Goal: Task Accomplishment & Management: Manage account settings

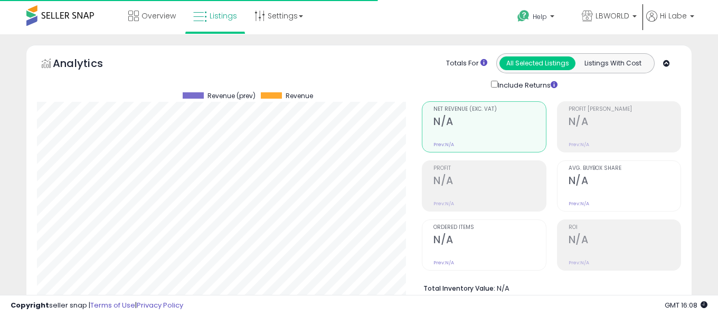
select select "**"
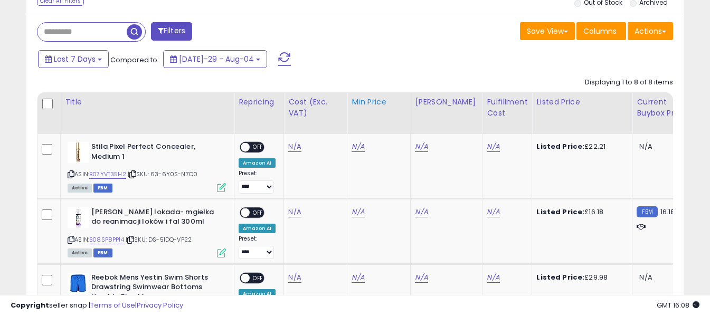
scroll to position [460, 0]
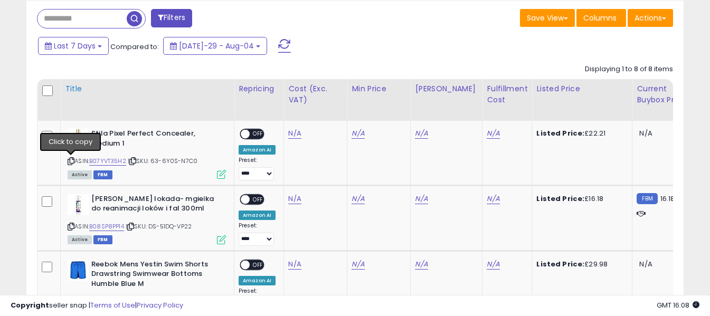
drag, startPoint x: 70, startPoint y: 160, endPoint x: 147, endPoint y: 117, distance: 88.4
click at [70, 159] on icon at bounding box center [71, 161] width 7 height 6
click at [291, 131] on link "N/A" at bounding box center [294, 133] width 13 height 11
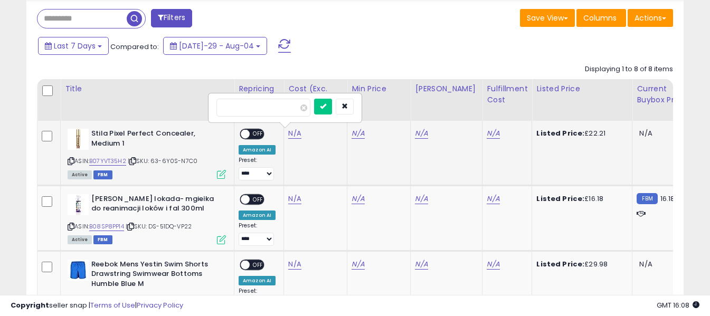
click at [278, 99] on input "number" at bounding box center [263, 108] width 94 height 18
type input "*****"
click at [326, 108] on icon "submit" at bounding box center [323, 106] width 6 height 6
click at [486, 132] on link "N/A" at bounding box center [492, 133] width 13 height 11
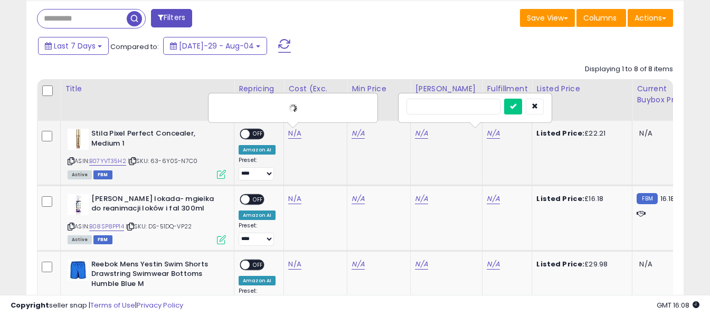
click at [461, 101] on input "text" at bounding box center [453, 107] width 94 height 16
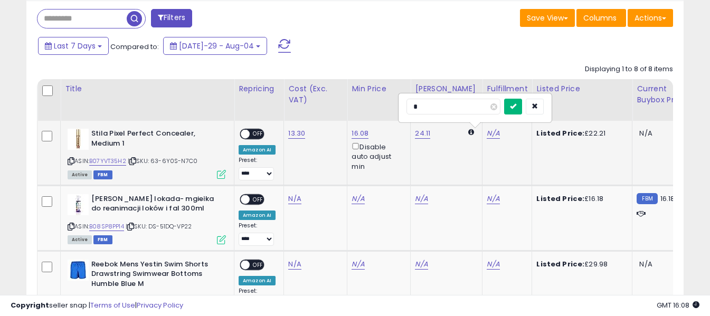
type input "*"
click at [522, 107] on button "submit" at bounding box center [513, 107] width 18 height 16
click at [244, 135] on span at bounding box center [245, 134] width 9 height 9
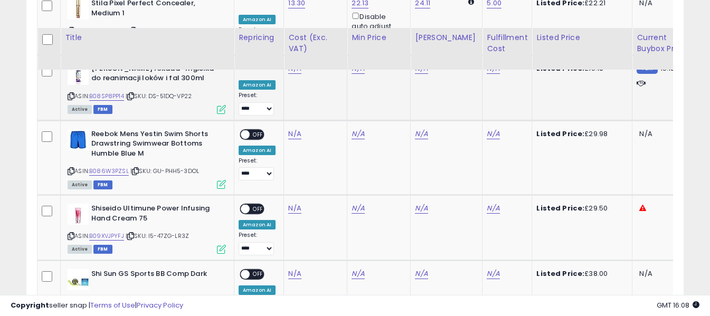
scroll to position [565, 0]
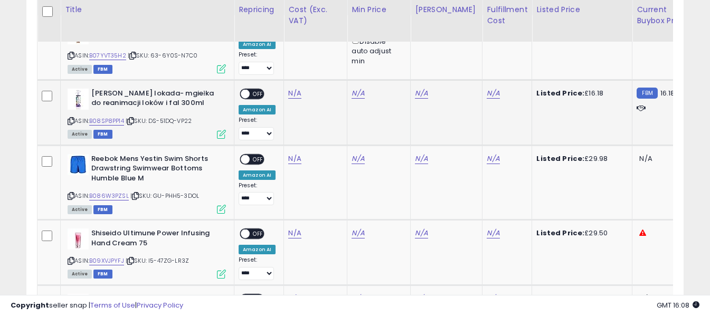
drag, startPoint x: 72, startPoint y: 121, endPoint x: 78, endPoint y: 114, distance: 9.0
click at [73, 118] on icon at bounding box center [71, 121] width 7 height 6
click at [292, 91] on link "N/A" at bounding box center [294, 93] width 13 height 11
click at [283, 69] on input "number" at bounding box center [263, 68] width 94 height 18
type input "****"
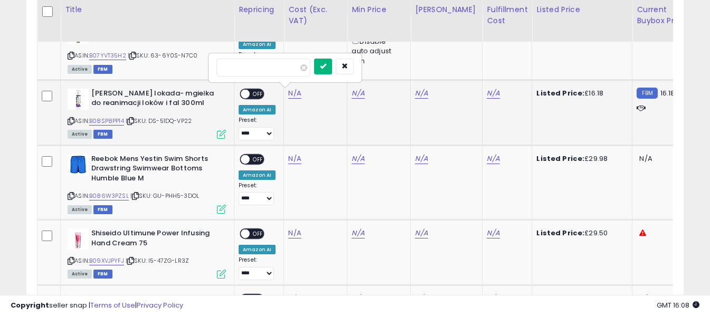
click at [326, 69] on icon "submit" at bounding box center [323, 66] width 6 height 6
click at [486, 92] on link "N/A" at bounding box center [492, 93] width 13 height 11
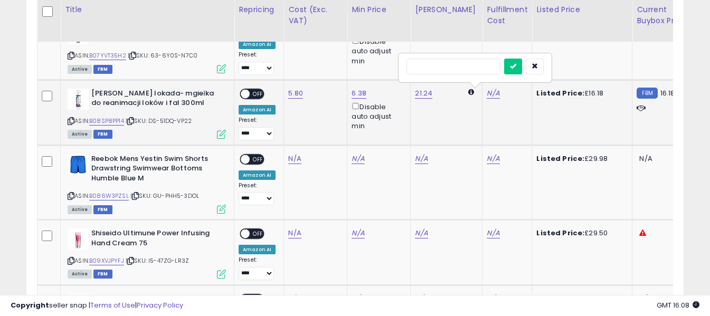
click at [473, 67] on input "text" at bounding box center [453, 67] width 94 height 16
type input "*"
drag, startPoint x: 528, startPoint y: 65, endPoint x: 461, endPoint y: 74, distance: 67.7
click at [516, 65] on icon "submit" at bounding box center [513, 66] width 6 height 6
click at [254, 94] on span "OFF" at bounding box center [258, 93] width 17 height 9
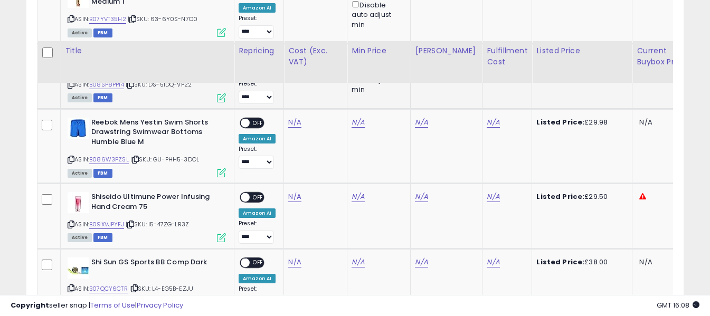
scroll to position [671, 0]
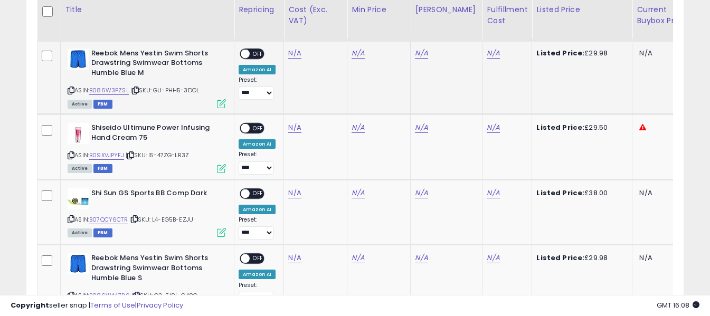
click at [70, 89] on icon at bounding box center [71, 91] width 7 height 6
click at [295, 55] on link "N/A" at bounding box center [294, 53] width 13 height 11
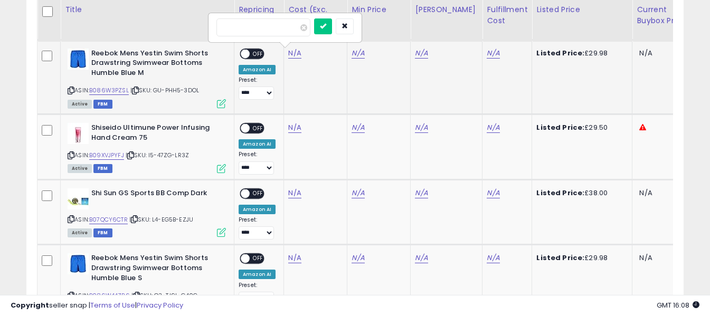
click at [280, 28] on input "number" at bounding box center [263, 27] width 94 height 18
type input "****"
click at [326, 28] on icon "submit" at bounding box center [323, 26] width 6 height 6
click at [486, 52] on link "N/A" at bounding box center [492, 53] width 13 height 11
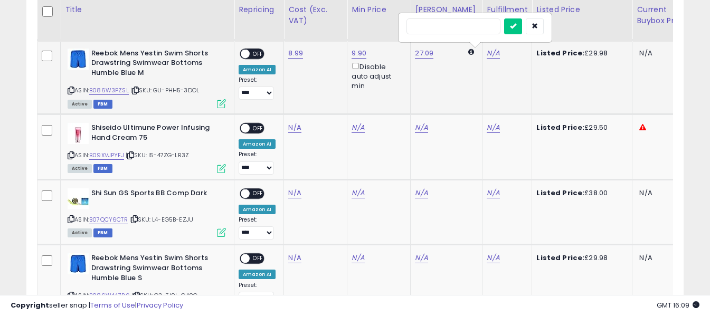
click at [472, 28] on input "text" at bounding box center [453, 26] width 94 height 16
type input "*"
click at [516, 26] on icon "submit" at bounding box center [513, 26] width 6 height 6
click at [252, 53] on span "OFF" at bounding box center [258, 53] width 17 height 9
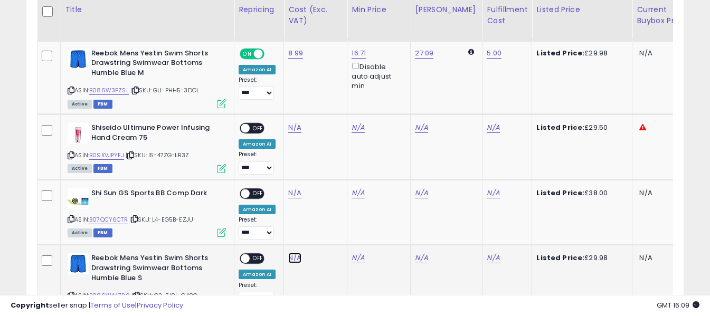
click at [291, 133] on link "N/A" at bounding box center [294, 127] width 13 height 11
click at [291, 232] on input "number" at bounding box center [263, 232] width 94 height 18
type input "****"
click at [326, 234] on icon "submit" at bounding box center [323, 230] width 6 height 6
click at [486, 133] on link "N/A" at bounding box center [492, 127] width 13 height 11
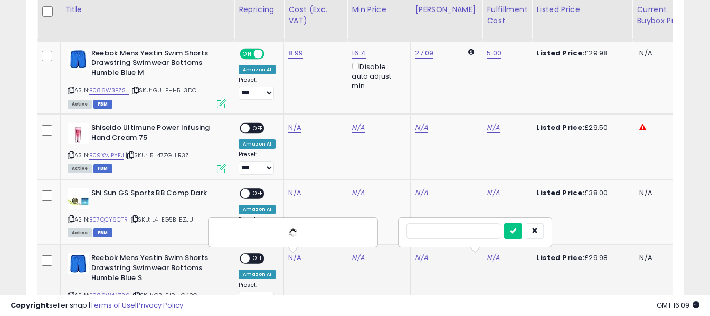
click at [474, 231] on input "text" at bounding box center [453, 231] width 94 height 16
type input "*"
click at [516, 227] on icon "submit" at bounding box center [513, 230] width 6 height 6
click at [256, 255] on span "OFF" at bounding box center [258, 258] width 17 height 9
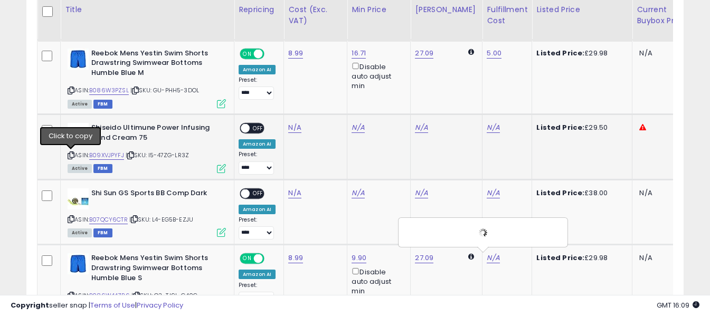
click at [71, 154] on icon at bounding box center [71, 155] width 7 height 6
click at [294, 126] on link "N/A" at bounding box center [294, 127] width 13 height 11
click at [275, 103] on input "number" at bounding box center [263, 102] width 94 height 18
type input "*****"
drag, startPoint x: 336, startPoint y: 104, endPoint x: 361, endPoint y: 107, distance: 25.5
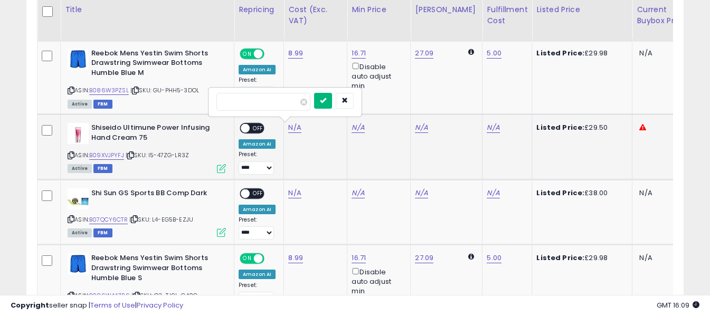
click at [332, 104] on button "submit" at bounding box center [323, 101] width 18 height 16
click at [486, 125] on link "N/A" at bounding box center [492, 127] width 13 height 11
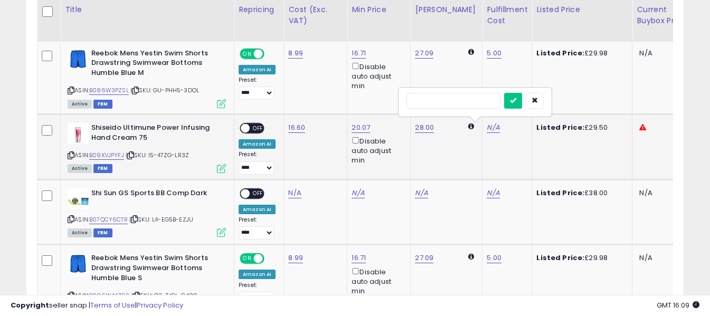
click at [465, 103] on input "text" at bounding box center [453, 101] width 94 height 16
type input "*"
click at [516, 99] on icon "submit" at bounding box center [513, 100] width 6 height 6
click at [260, 127] on span "OFF" at bounding box center [258, 128] width 17 height 9
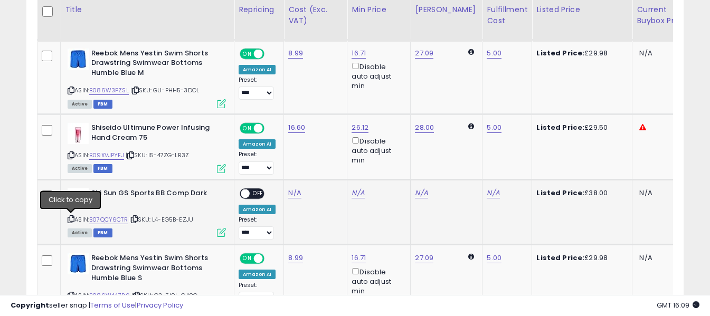
click at [70, 219] on icon at bounding box center [71, 219] width 7 height 6
drag, startPoint x: 293, startPoint y: 194, endPoint x: 294, endPoint y: 188, distance: 5.3
click at [293, 193] on link "N/A" at bounding box center [294, 193] width 13 height 11
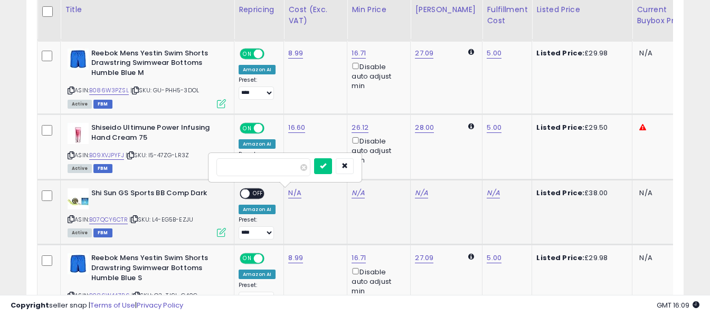
click at [288, 167] on input "number" at bounding box center [263, 167] width 94 height 18
type input "*****"
click at [332, 170] on button "submit" at bounding box center [323, 166] width 18 height 16
click at [486, 188] on link "N/A" at bounding box center [492, 193] width 13 height 11
click at [476, 165] on input "text" at bounding box center [453, 166] width 94 height 16
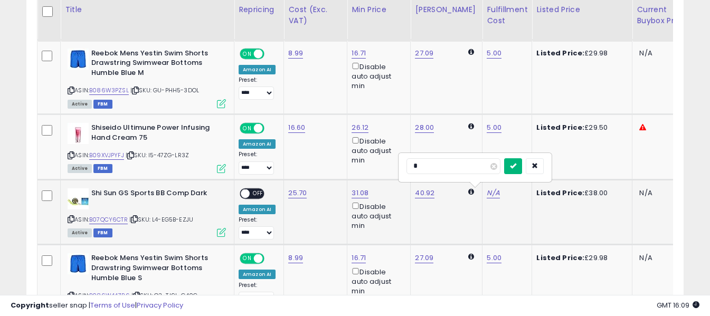
type input "*"
click at [522, 165] on button "submit" at bounding box center [513, 166] width 18 height 16
click at [260, 193] on span "OFF" at bounding box center [258, 193] width 17 height 9
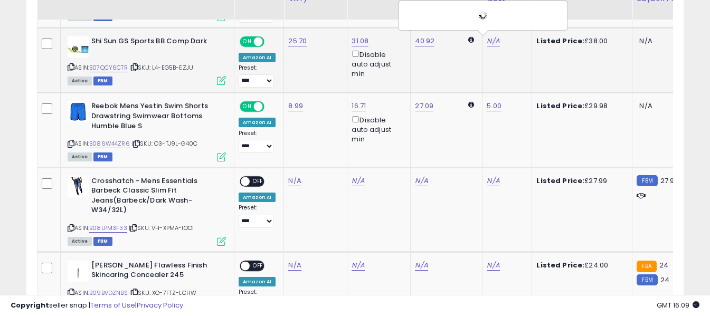
scroll to position [882, 0]
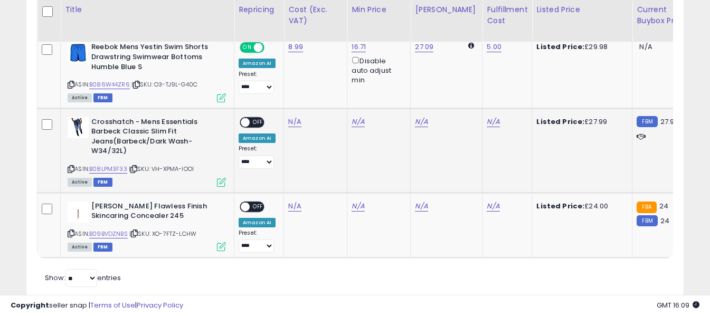
click at [70, 168] on icon at bounding box center [71, 169] width 7 height 6
click at [295, 120] on link "N/A" at bounding box center [294, 122] width 13 height 11
click at [273, 95] on input "number" at bounding box center [263, 96] width 94 height 18
type input "*****"
click at [332, 99] on button "submit" at bounding box center [323, 95] width 18 height 16
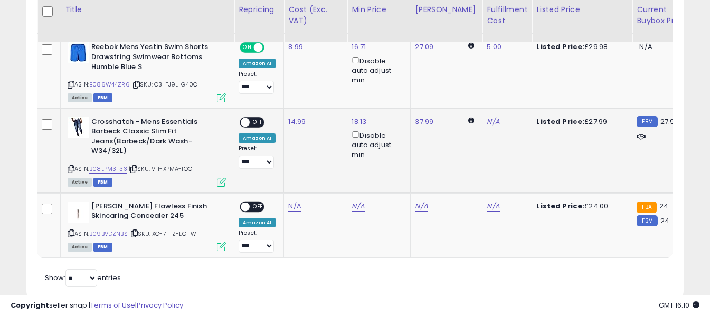
click at [251, 121] on span "OFF" at bounding box center [258, 122] width 17 height 9
click at [486, 121] on link "N/A" at bounding box center [492, 122] width 13 height 11
click at [475, 96] on input "text" at bounding box center [453, 95] width 94 height 16
type input "*"
click at [516, 97] on icon "submit" at bounding box center [513, 94] width 6 height 6
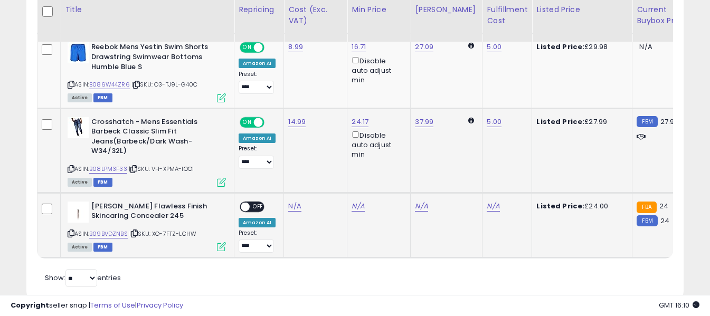
click at [73, 234] on icon at bounding box center [71, 234] width 7 height 6
click at [293, 205] on link "N/A" at bounding box center [294, 206] width 13 height 11
click at [285, 184] on input "number" at bounding box center [263, 180] width 94 height 18
type input "*****"
click at [332, 181] on button "submit" at bounding box center [323, 179] width 18 height 16
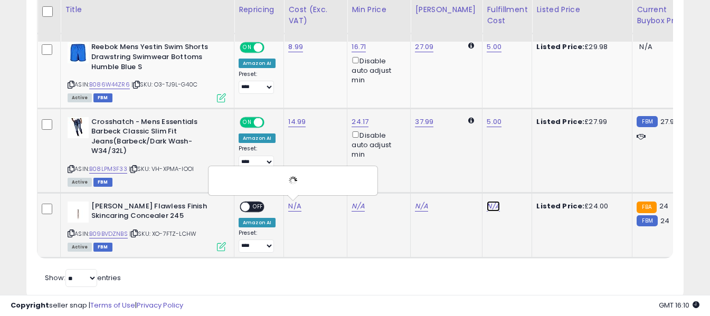
click at [486, 207] on link "N/A" at bounding box center [492, 206] width 13 height 11
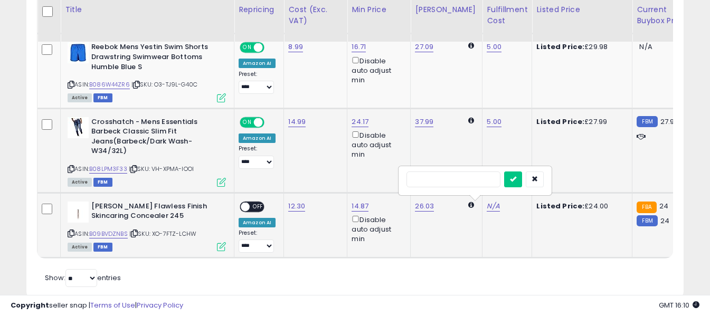
click at [463, 178] on input "text" at bounding box center [453, 179] width 94 height 16
type input "*"
click at [522, 179] on button "submit" at bounding box center [513, 179] width 18 height 16
click at [259, 206] on span "OFF" at bounding box center [258, 206] width 17 height 9
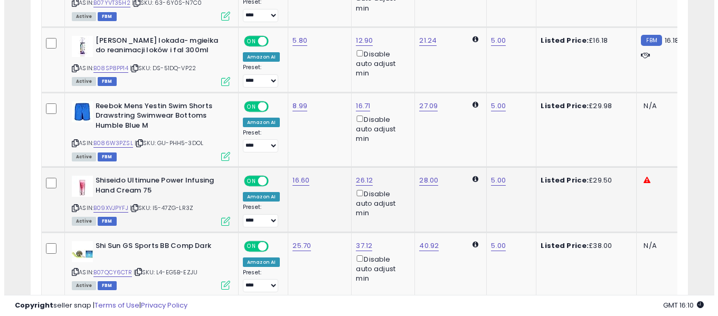
scroll to position [301, 0]
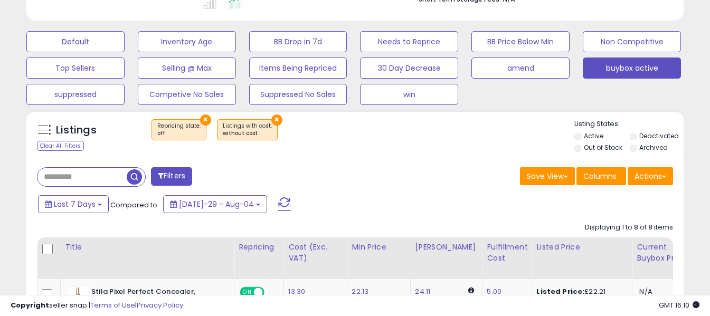
drag, startPoint x: 270, startPoint y: 205, endPoint x: 295, endPoint y: 196, distance: 26.4
click at [278, 205] on span at bounding box center [284, 204] width 13 height 14
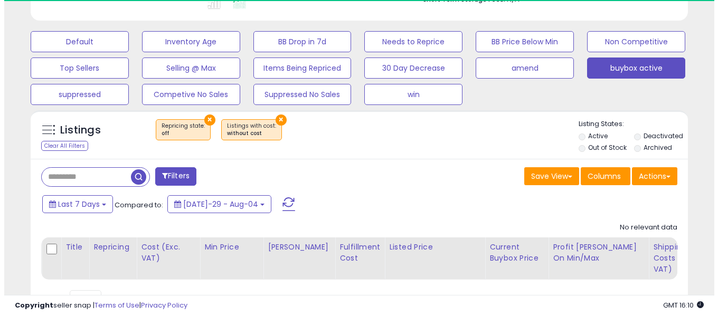
scroll to position [216, 380]
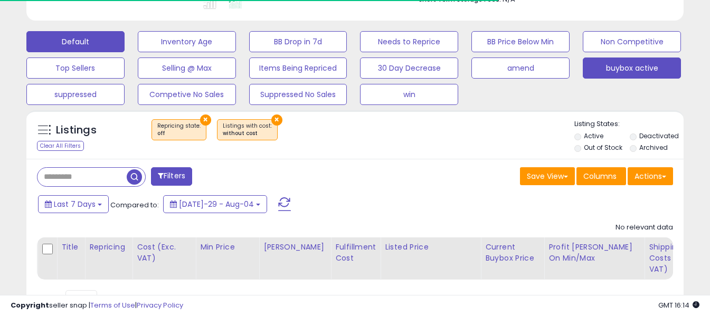
click at [90, 43] on button "Default" at bounding box center [75, 41] width 98 height 21
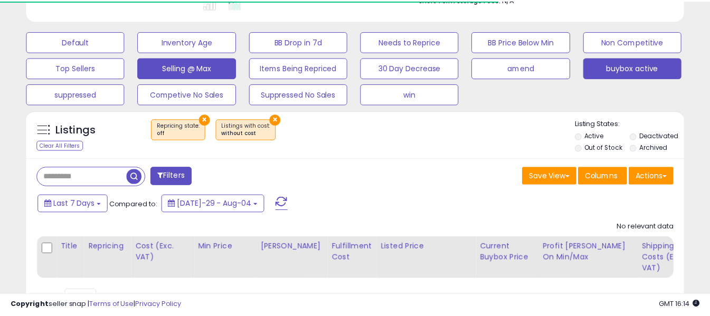
scroll to position [216, 385]
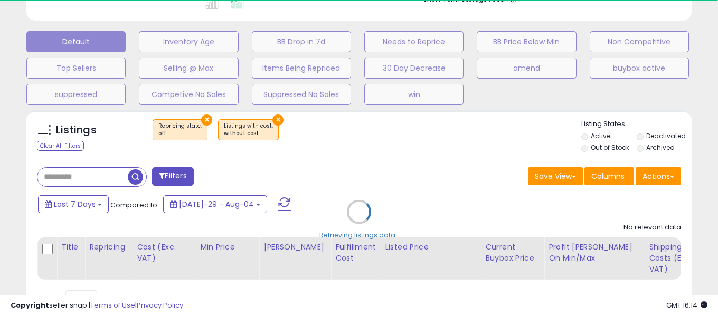
select select "**"
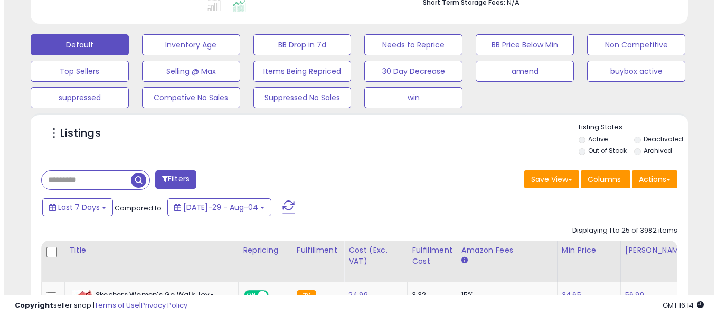
scroll to position [354, 0]
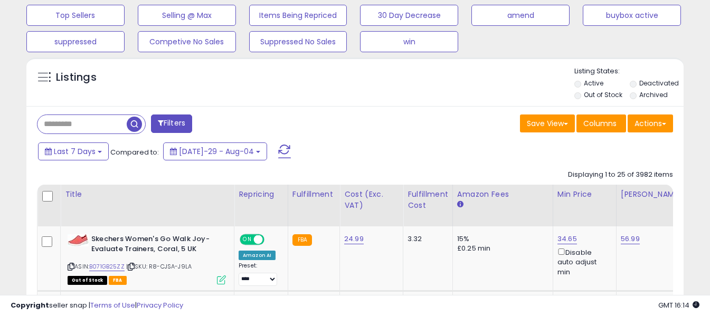
click at [112, 123] on input "text" at bounding box center [81, 124] width 89 height 18
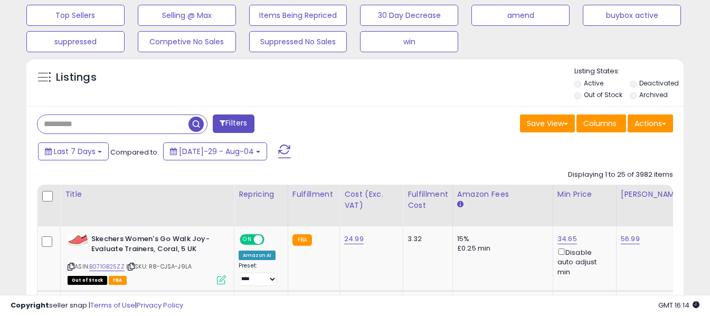
paste input "**********"
type input "**********"
click at [193, 125] on span "button" at bounding box center [195, 124] width 15 height 15
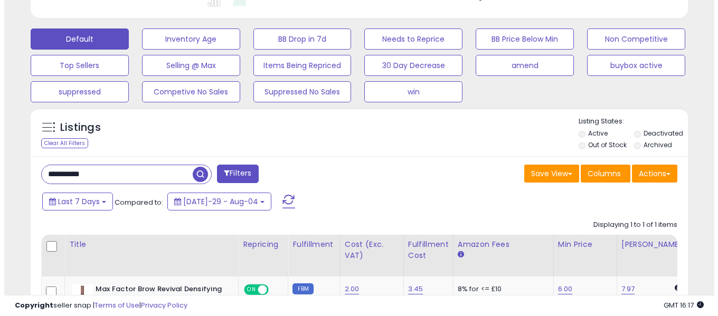
scroll to position [301, 0]
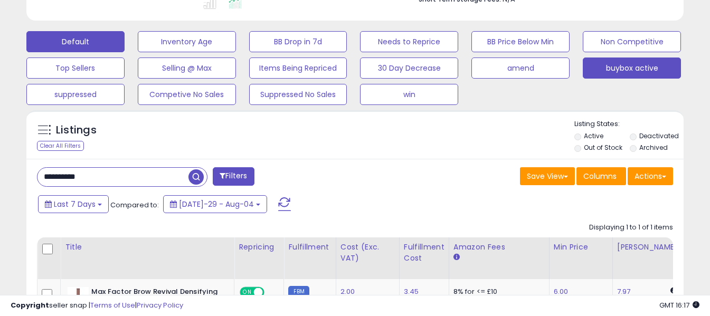
click at [236, 52] on button "buybox active" at bounding box center [187, 41] width 98 height 21
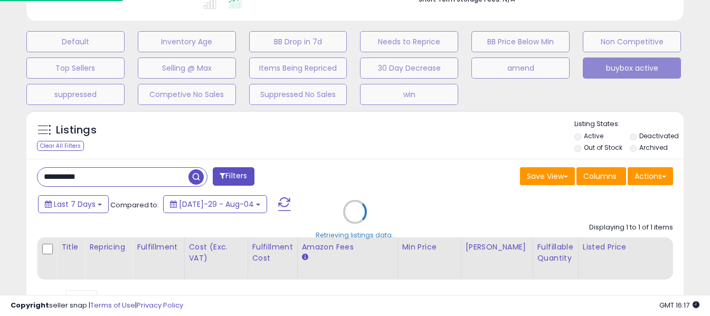
scroll to position [216, 385]
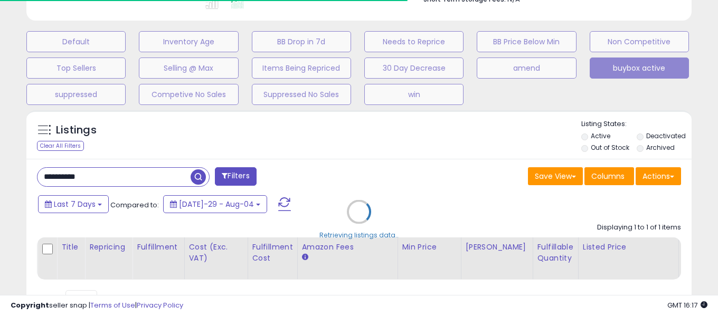
select select "**"
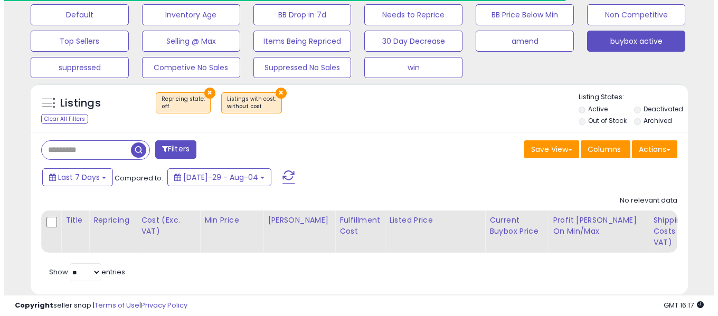
scroll to position [354, 0]
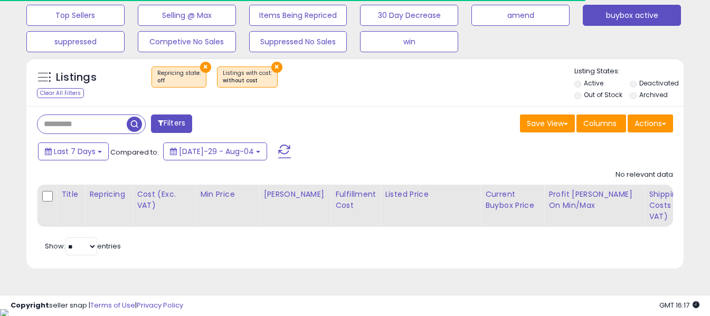
click at [278, 150] on span at bounding box center [284, 152] width 13 height 14
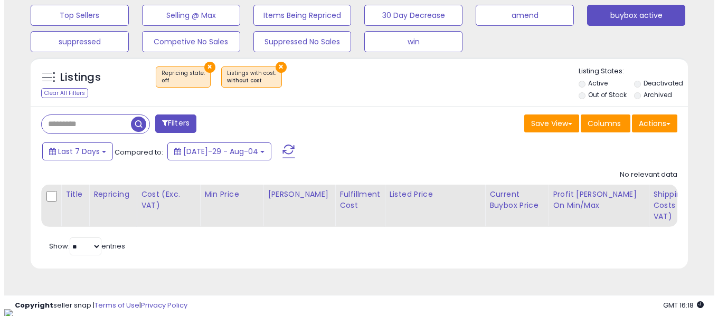
scroll to position [216, 380]
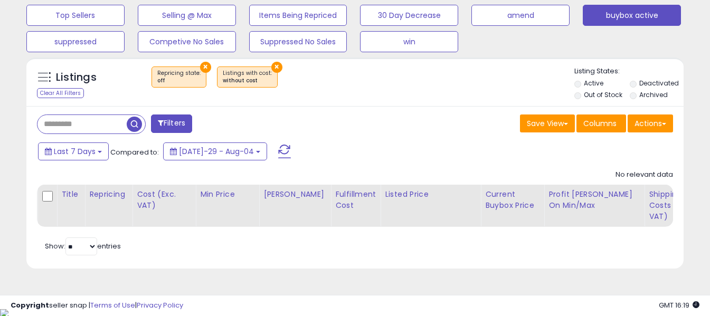
click at [278, 150] on span at bounding box center [284, 152] width 13 height 14
